Goal: Task Accomplishment & Management: Manage account settings

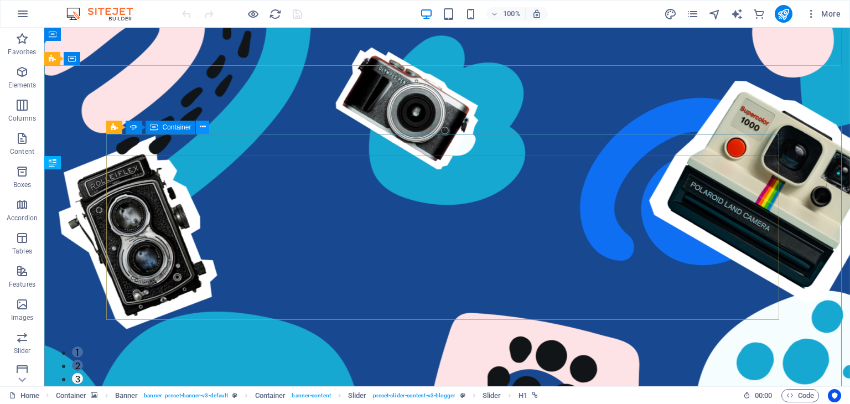
click at [201, 124] on icon at bounding box center [203, 127] width 6 height 12
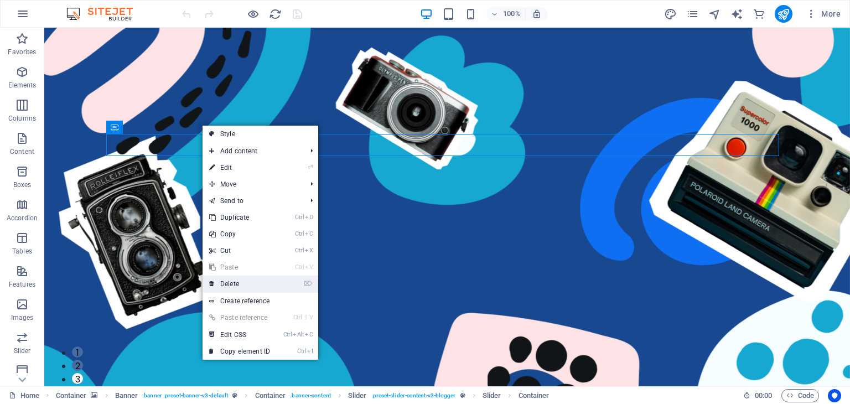
click at [243, 284] on link "⌦ Delete" at bounding box center [239, 284] width 74 height 17
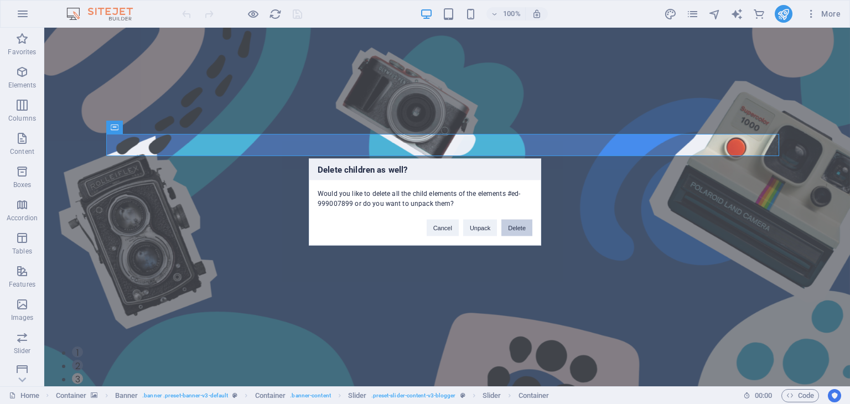
click at [526, 227] on button "Delete" at bounding box center [516, 228] width 31 height 17
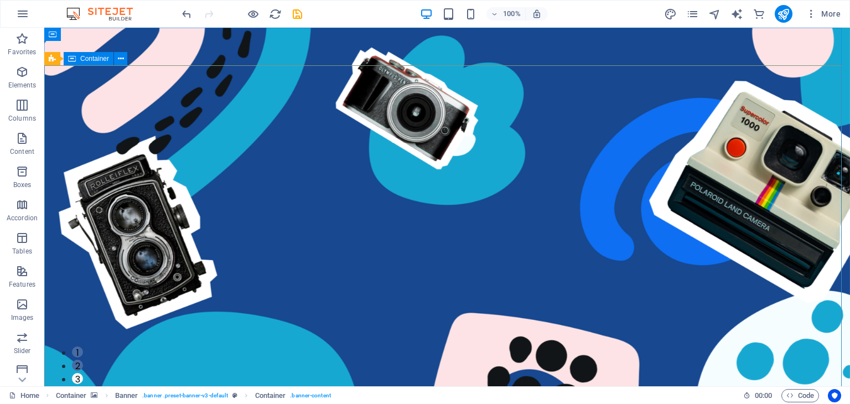
click at [128, 62] on div "Banner Container" at bounding box center [89, 59] width 90 height 14
click at [121, 61] on icon at bounding box center [121, 59] width 6 height 12
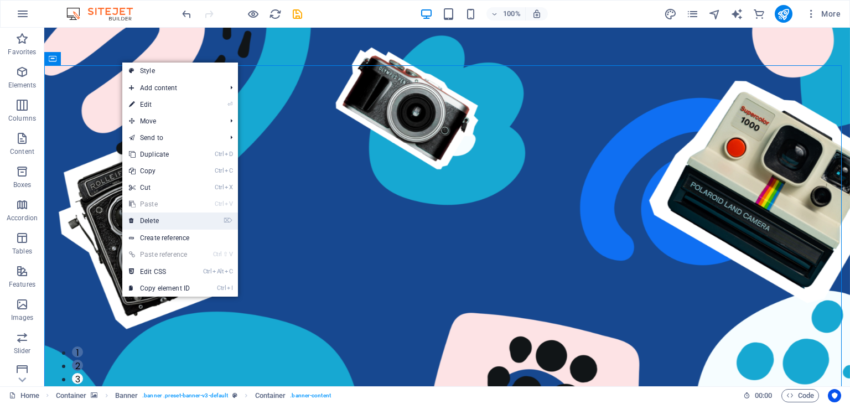
click at [151, 220] on link "⌦ Delete" at bounding box center [159, 220] width 74 height 17
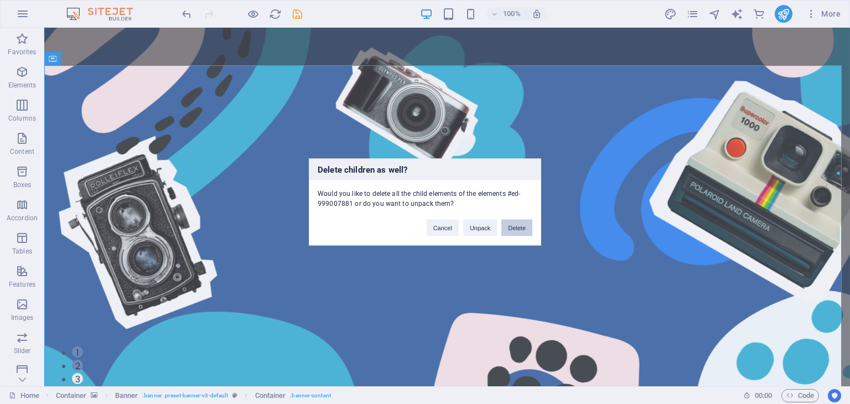
click at [513, 227] on button "Delete" at bounding box center [516, 228] width 31 height 17
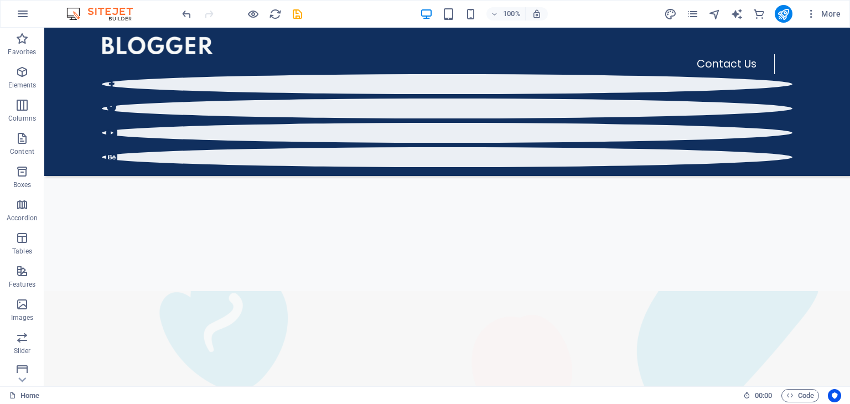
scroll to position [387, 0]
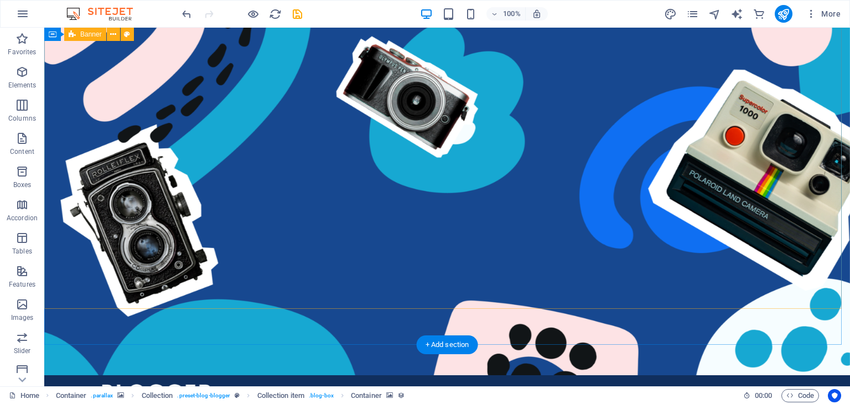
scroll to position [0, 0]
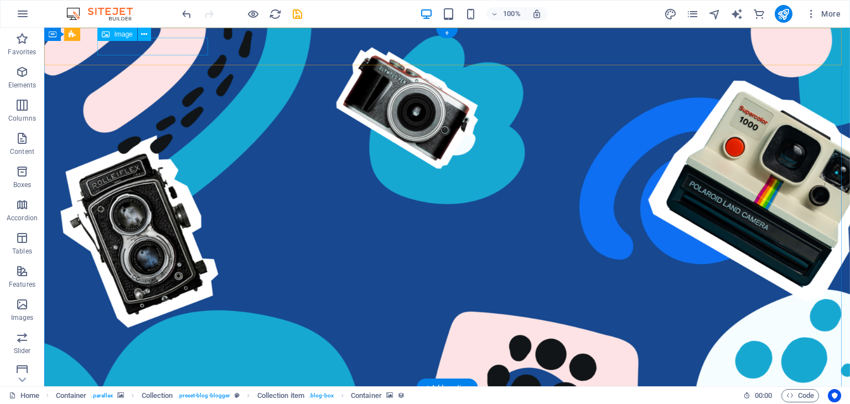
click at [168, 395] on figure at bounding box center [447, 404] width 690 height 18
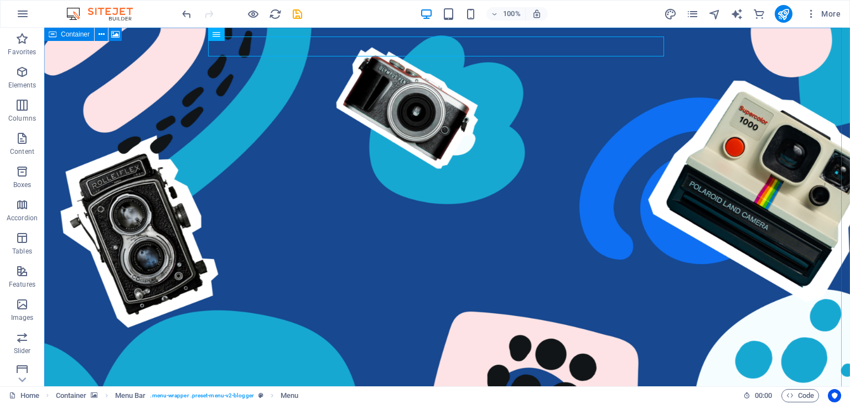
click at [53, 36] on icon at bounding box center [53, 34] width 8 height 13
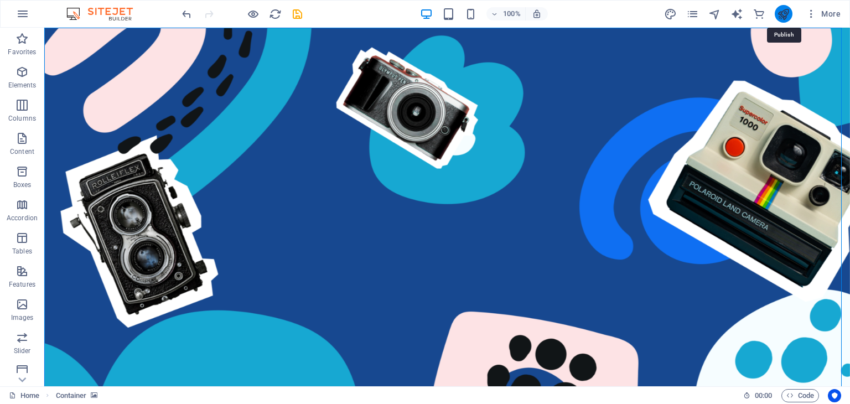
click at [788, 15] on icon "publish" at bounding box center [783, 14] width 13 height 13
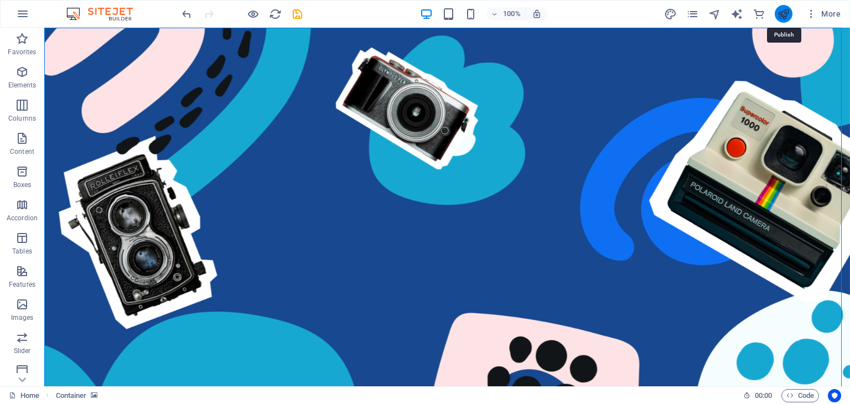
checkbox input "false"
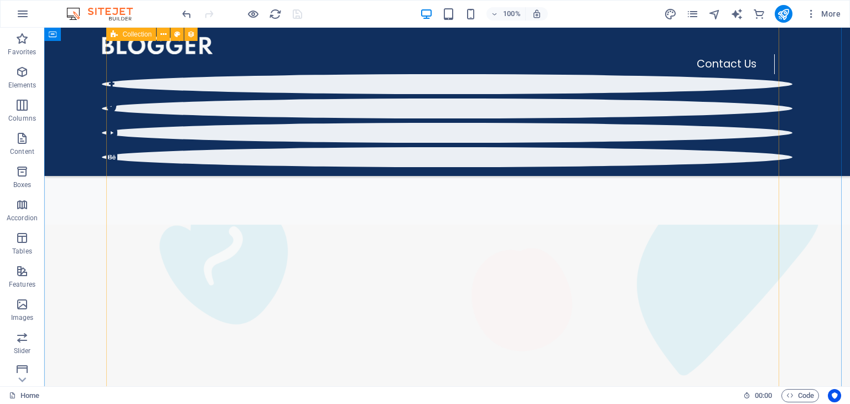
scroll to position [498, 0]
